Goal: Information Seeking & Learning: Learn about a topic

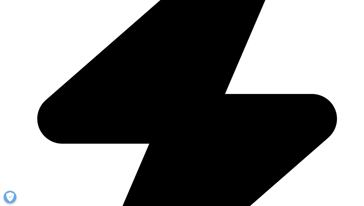
scroll to position [162, 303]
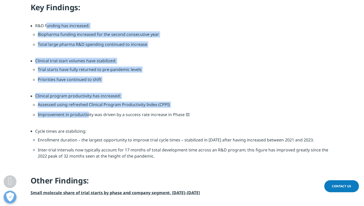
scroll to position [436, 0]
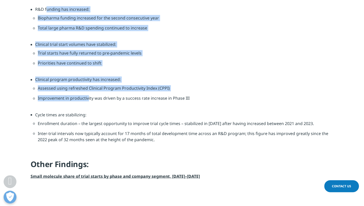
drag, startPoint x: 36, startPoint y: 86, endPoint x: 161, endPoint y: 145, distance: 139.0
click at [161, 145] on ul "R&D funding has increased: Biopharma funding increased for the second consecuti…" at bounding box center [182, 79] width 303 height 147
click at [288, 152] on li "Cycle times are stabilizing: Enrollment duration – the largest opportunity to i…" at bounding box center [184, 132] width 298 height 41
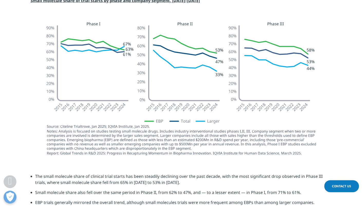
scroll to position [693, 0]
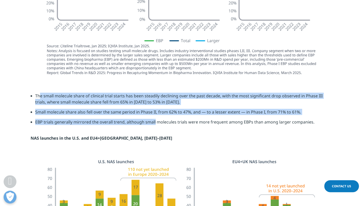
drag, startPoint x: 38, startPoint y: 98, endPoint x: 144, endPoint y: 127, distance: 109.4
click at [144, 127] on ul "The small molecule share of clinical trial starts has been steadily declining o…" at bounding box center [182, 111] width 303 height 36
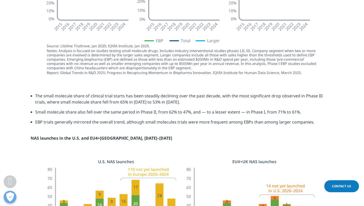
drag, startPoint x: 144, startPoint y: 127, endPoint x: 70, endPoint y: 125, distance: 73.4
click at [81, 130] on div "The small molecule share of clinical trial starts has been steadily declining o…" at bounding box center [182, 117] width 303 height 49
drag, startPoint x: 36, startPoint y: 95, endPoint x: 324, endPoint y: 125, distance: 290.0
click at [324, 125] on ul "The small molecule share of clinical trial starts has been steadily declining o…" at bounding box center [182, 111] width 303 height 36
copy ul "The small molecule share of clinical trial starts has been steadily declining o…"
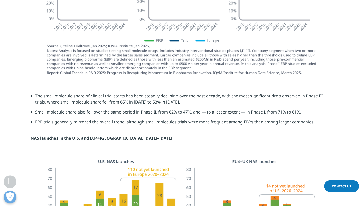
click at [282, 139] on div "The small molecule share of clinical trial starts has been steadily declining o…" at bounding box center [182, 117] width 303 height 49
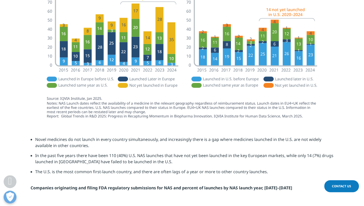
scroll to position [898, 0]
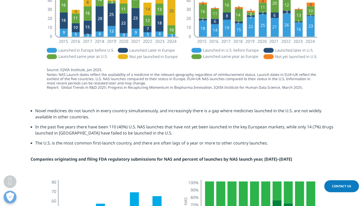
drag, startPoint x: 34, startPoint y: 110, endPoint x: 274, endPoint y: 147, distance: 242.6
click at [274, 147] on ul "Novel medicines do not launch in every country simultaneously, and increasingly…" at bounding box center [182, 129] width 303 height 42
copy ul "Novel medicines do not launch in every country simultaneously, and increasingly…"
click at [305, 143] on li "The U.S. is the most common first-launch country, and there are often lags of a…" at bounding box center [184, 145] width 298 height 10
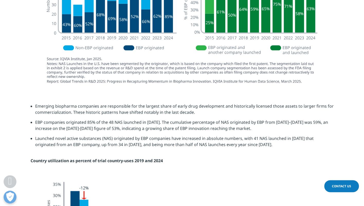
scroll to position [1129, 0]
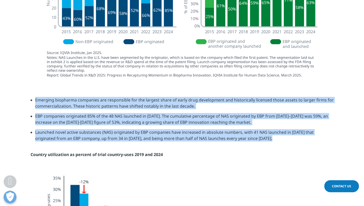
drag, startPoint x: 34, startPoint y: 101, endPoint x: 257, endPoint y: 146, distance: 227.6
click at [257, 146] on div "Emerging biopharma companies are responsible for the largest share of early dru…" at bounding box center [182, 127] width 303 height 61
copy ul "Emerging biopharma companies are responsible for the largest share of early dru…"
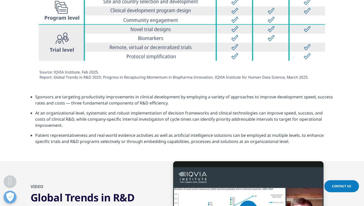
scroll to position [1604, 0]
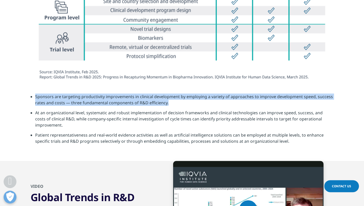
drag, startPoint x: 35, startPoint y: 97, endPoint x: 169, endPoint y: 108, distance: 134.6
click at [169, 108] on li "Sponsors are targeting productivity improvements in clinical development by emp…" at bounding box center [184, 102] width 298 height 16
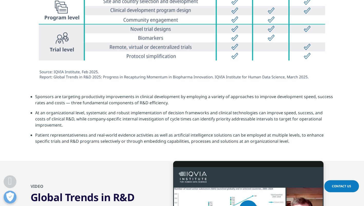
drag, startPoint x: 169, startPoint y: 108, endPoint x: 119, endPoint y: 121, distance: 52.6
click at [119, 121] on li "At an organizational level, systematic and robust implementation of decision fr…" at bounding box center [184, 121] width 298 height 22
drag, startPoint x: 70, startPoint y: 102, endPoint x: 168, endPoint y: 103, distance: 98.3
click at [168, 103] on li "Sponsors are targeting productivity improvements in clinical development by emp…" at bounding box center [184, 102] width 298 height 16
drag, startPoint x: 168, startPoint y: 103, endPoint x: 123, endPoint y: 116, distance: 47.0
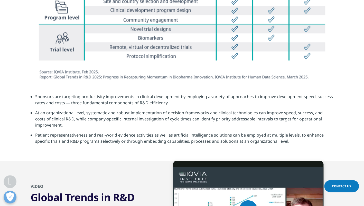
click at [126, 116] on li "At an organizational level, systematic and robust implementation of decision fr…" at bounding box center [184, 121] width 298 height 22
click at [38, 112] on li "At an organizational level, systematic and robust implementation of decision fr…" at bounding box center [184, 121] width 298 height 22
drag, startPoint x: 36, startPoint y: 112, endPoint x: 92, endPoint y: 124, distance: 57.9
click at [92, 124] on li "At an organizational level, systematic and robust implementation of decision fr…" at bounding box center [184, 121] width 298 height 22
drag, startPoint x: 92, startPoint y: 124, endPoint x: 83, endPoint y: 127, distance: 9.5
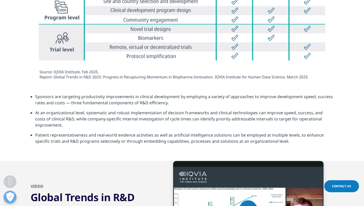
click at [83, 127] on li "At an organizational level, systematic and robust implementation of decision fr…" at bounding box center [184, 121] width 298 height 22
click at [68, 119] on li "At an organizational level, systematic and robust implementation of decision fr…" at bounding box center [184, 121] width 298 height 22
click at [54, 119] on li "At an organizational level, systematic and robust implementation of decision fr…" at bounding box center [184, 121] width 298 height 22
drag, startPoint x: 52, startPoint y: 119, endPoint x: 69, endPoint y: 119, distance: 17.2
click at [69, 119] on li "At an organizational level, systematic and robust implementation of decision fr…" at bounding box center [184, 121] width 298 height 22
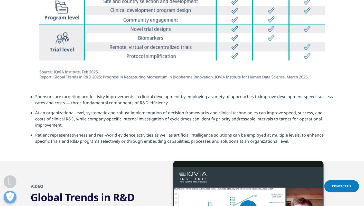
drag, startPoint x: 69, startPoint y: 119, endPoint x: 89, endPoint y: 128, distance: 21.6
click at [88, 128] on li "At an organizational level, systematic and robust implementation of decision fr…" at bounding box center [184, 121] width 298 height 22
click at [62, 123] on li "At an organizational level, systematic and robust implementation of decision fr…" at bounding box center [184, 121] width 298 height 22
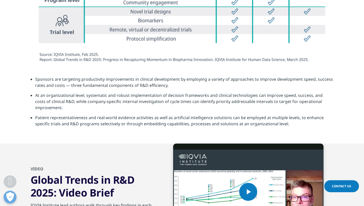
scroll to position [1630, 0]
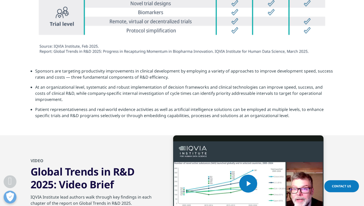
click at [88, 126] on section "Sponsors are targeting productivity improvements in clinical development by emp…" at bounding box center [182, 95] width 364 height 80
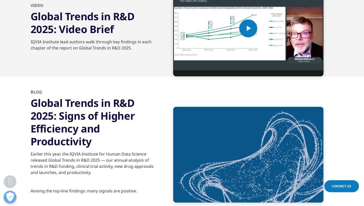
scroll to position [0, 0]
